Goal: Check status: Check status

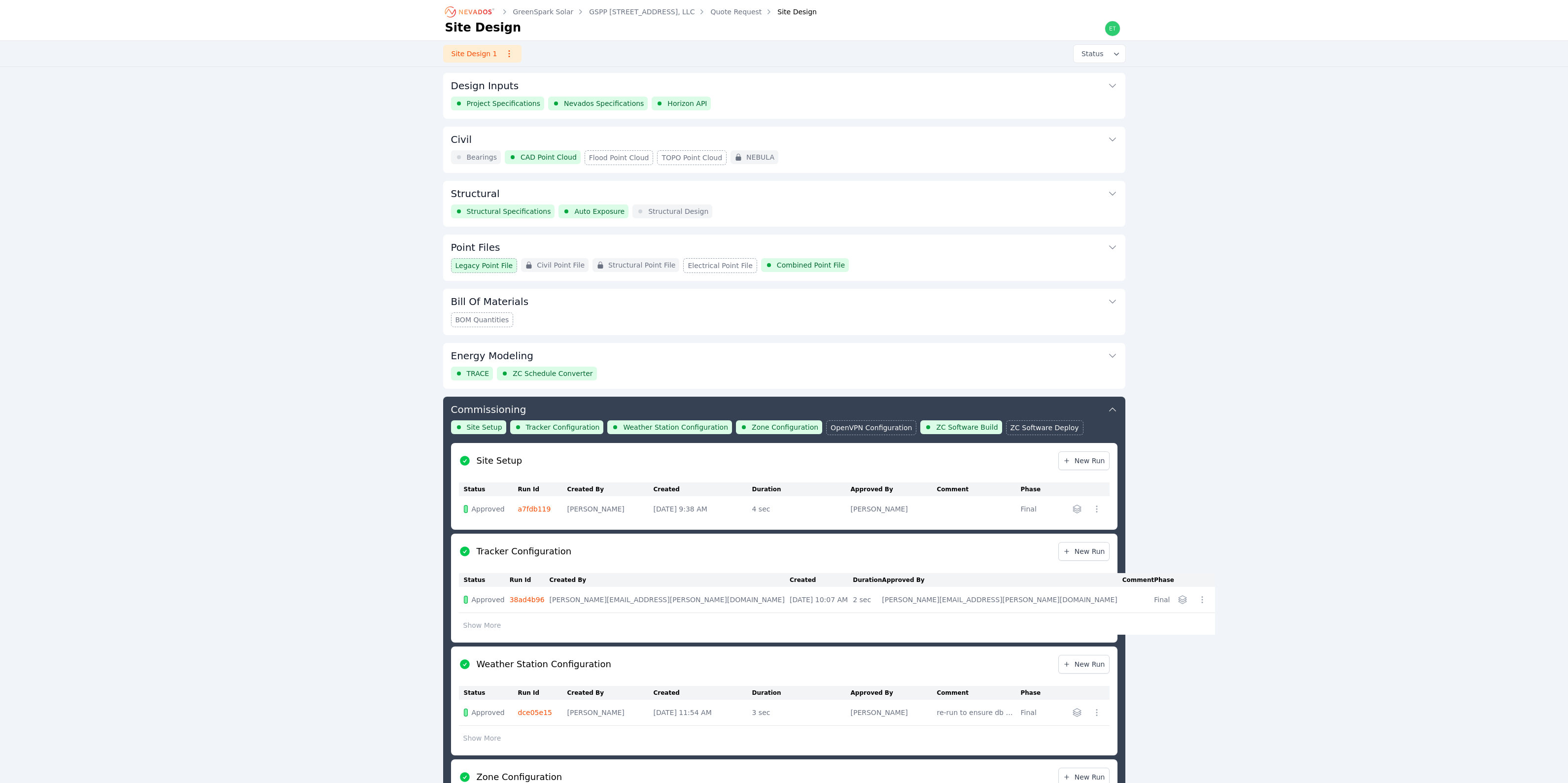
scroll to position [303, 0]
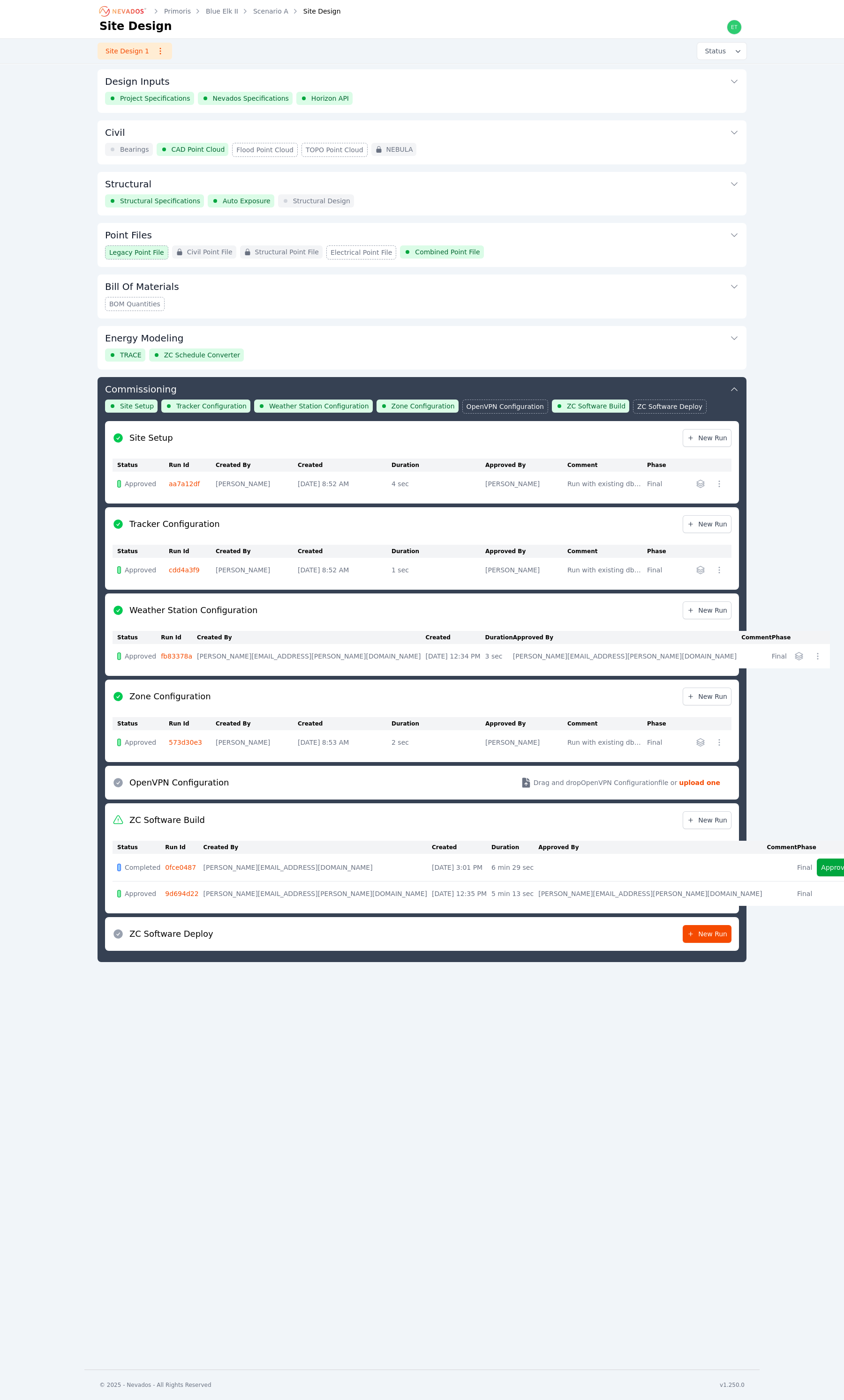
click at [187, 603] on link "0fce0487" at bounding box center [180, 867] width 31 height 8
click at [817, 603] on button "Approve" at bounding box center [834, 867] width 36 height 18
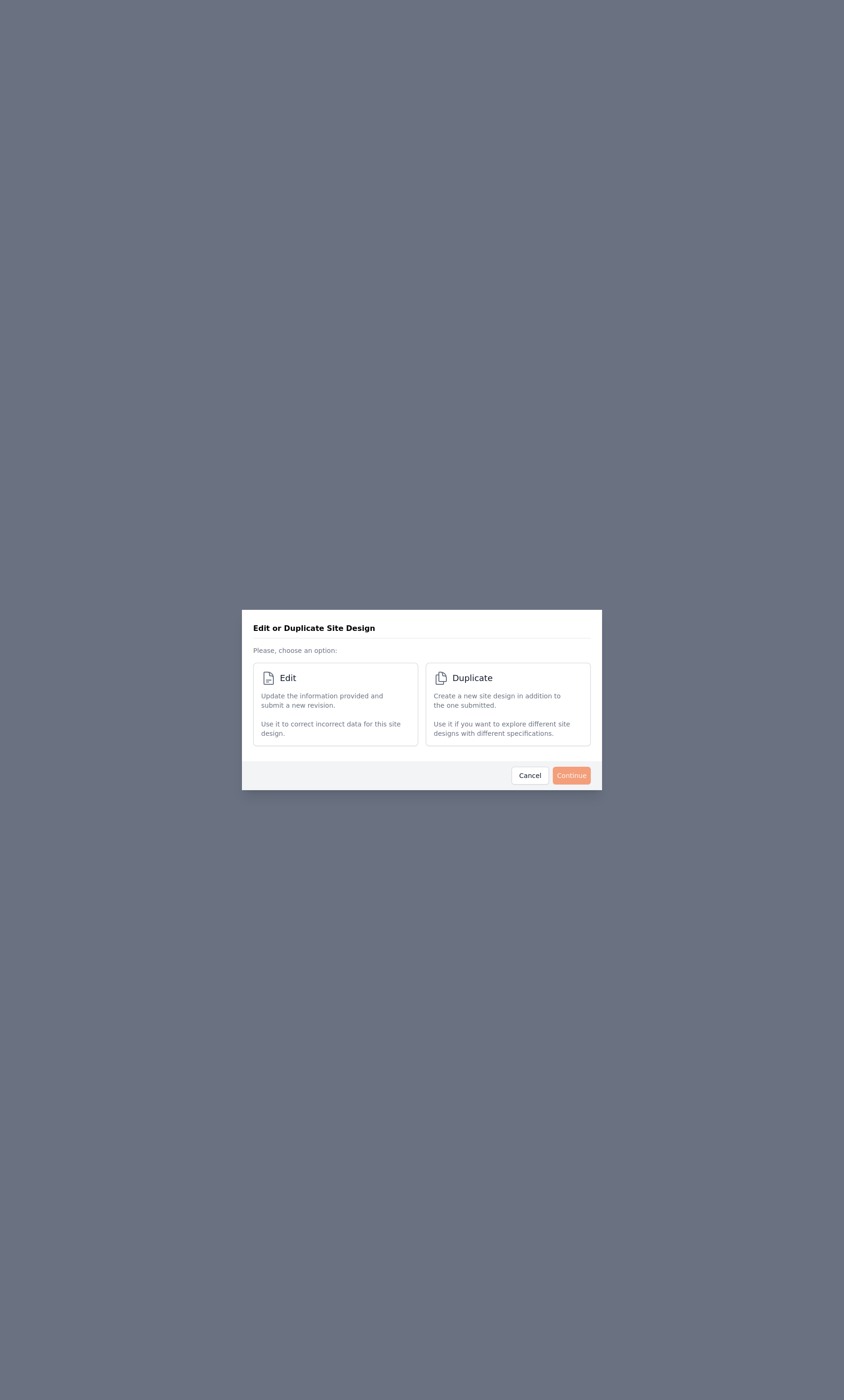
click at [367, 603] on p "Use it to correct incorrect data for this site design." at bounding box center [331, 729] width 139 height 19
click at [580, 603] on button "Continue" at bounding box center [572, 775] width 38 height 18
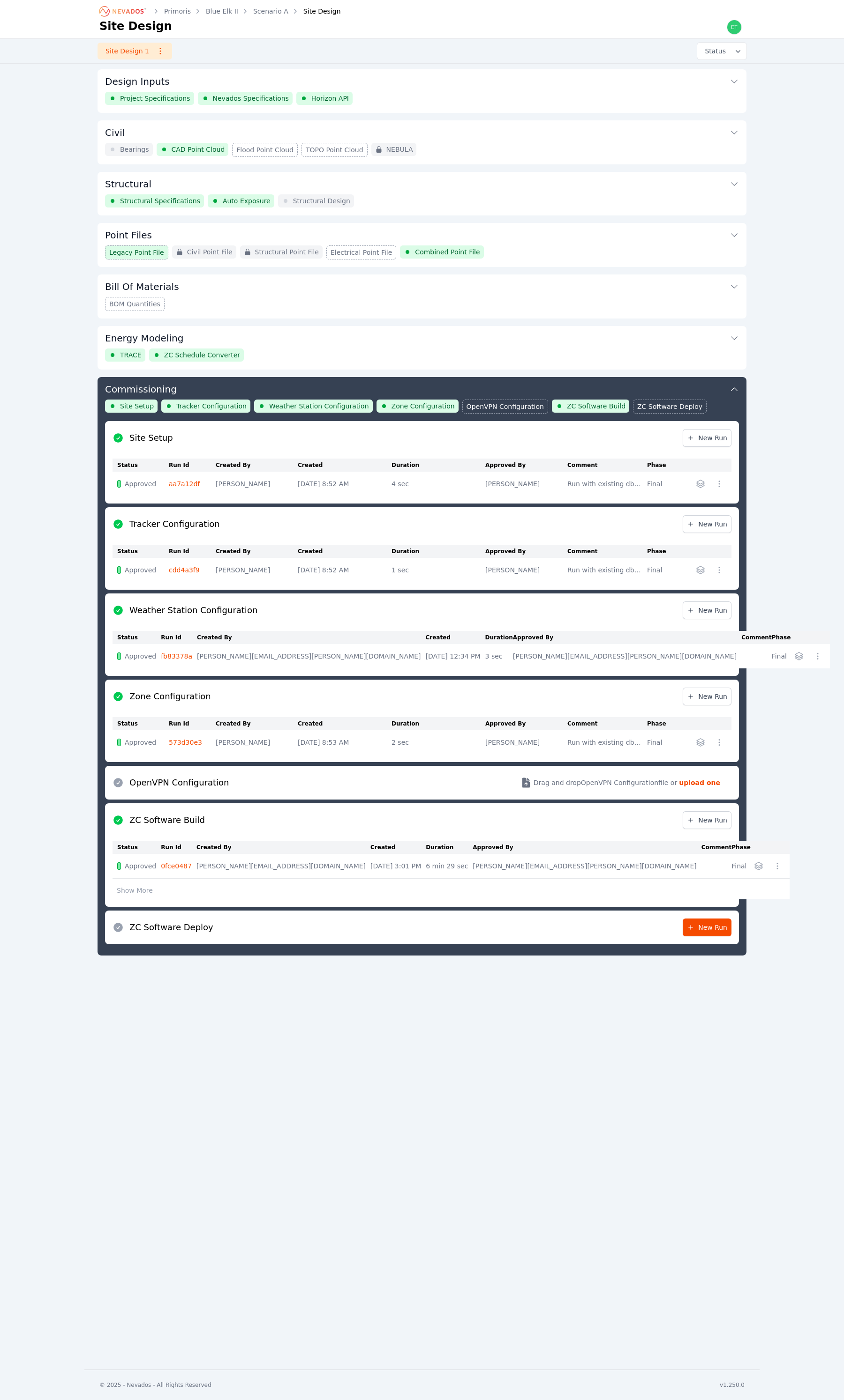
click at [180, 603] on link "0fce0487" at bounding box center [176, 866] width 31 height 8
click at [176, 603] on link "0fce0487" at bounding box center [176, 866] width 31 height 8
